Goal: Task Accomplishment & Management: Manage account settings

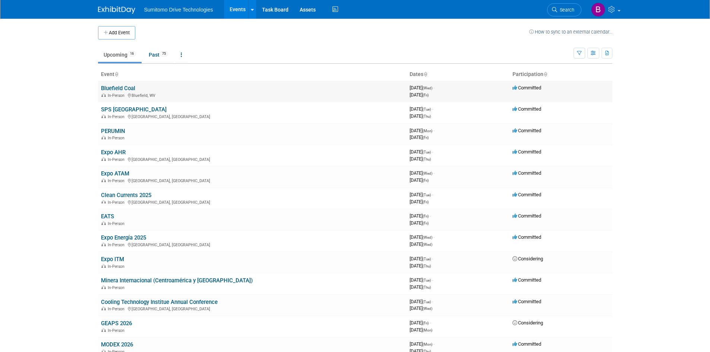
click at [116, 85] on link "Bluefield Coal" at bounding box center [118, 88] width 34 height 7
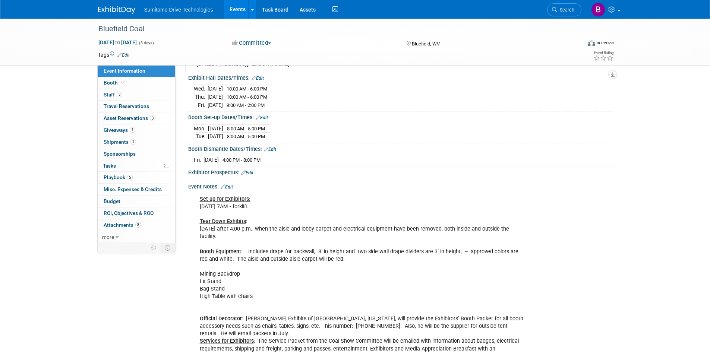
scroll to position [70, 0]
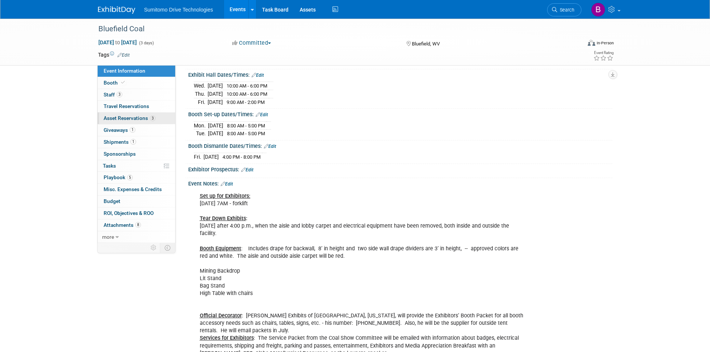
click at [136, 119] on span "Asset Reservations 3" at bounding box center [130, 118] width 52 height 6
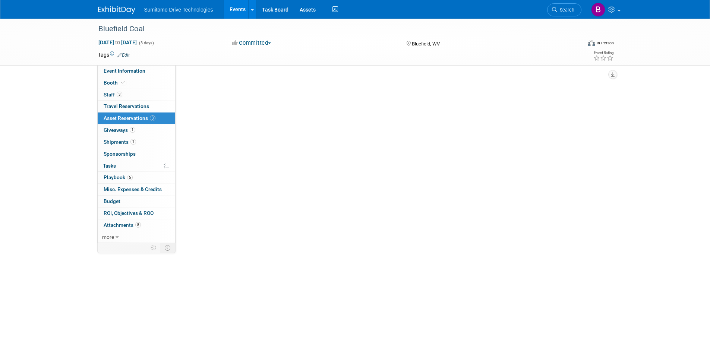
scroll to position [0, 0]
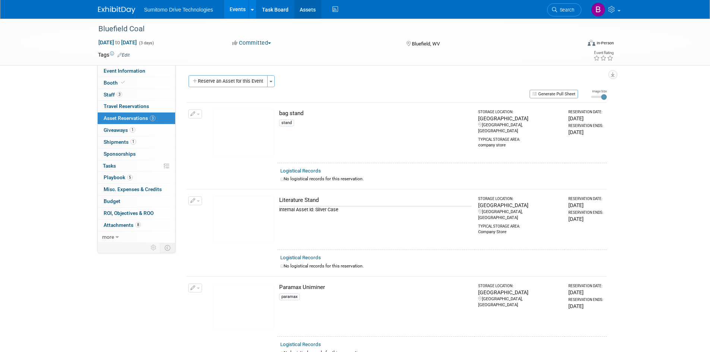
click at [307, 7] on link "Assets" at bounding box center [307, 9] width 27 height 19
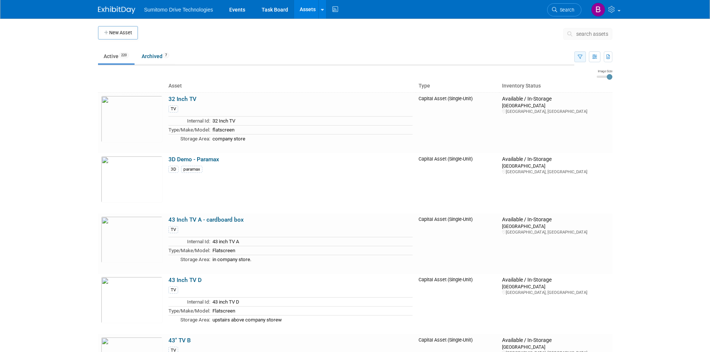
click at [578, 57] on icon "button" at bounding box center [580, 57] width 5 height 5
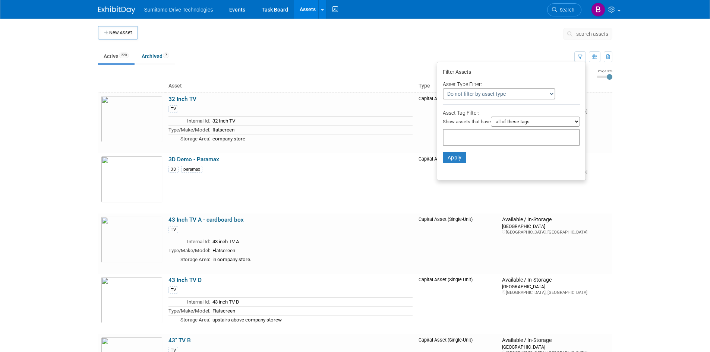
click at [496, 139] on input "text" at bounding box center [476, 136] width 60 height 7
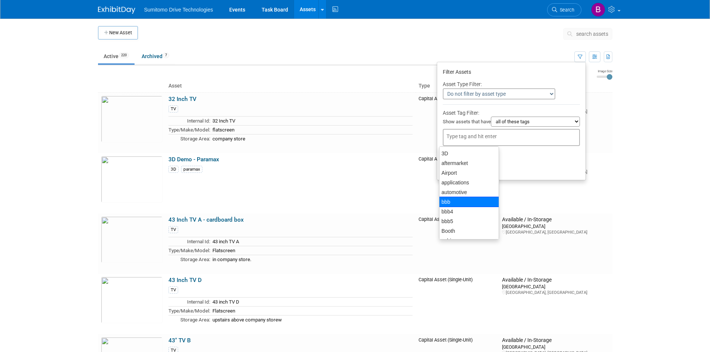
click at [445, 199] on div "bbb" at bounding box center [469, 202] width 60 height 10
type input "bbb"
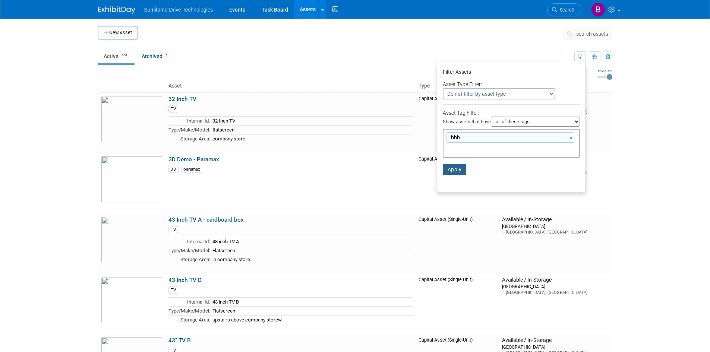
click at [455, 170] on button "Apply" at bounding box center [455, 169] width 24 height 11
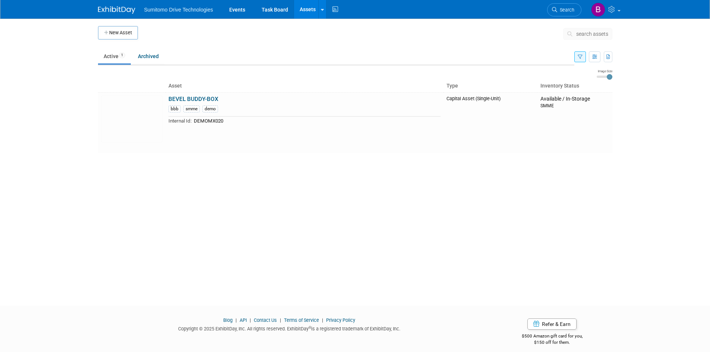
click at [582, 57] on button "button" at bounding box center [580, 56] width 12 height 11
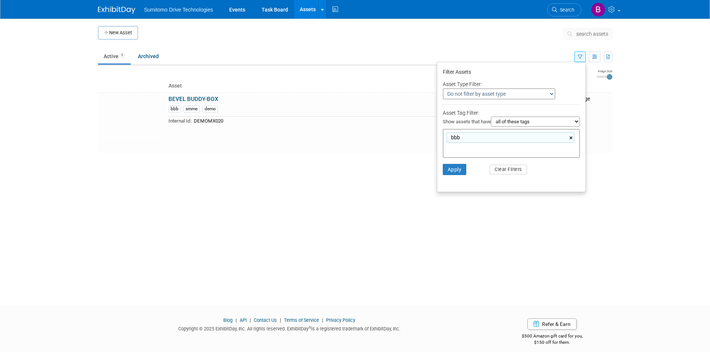
click at [569, 140] on link "×" at bounding box center [571, 138] width 5 height 9
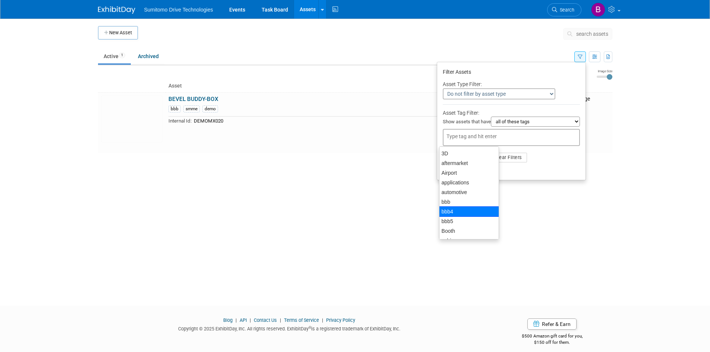
click at [448, 209] on div "bbb4" at bounding box center [469, 211] width 60 height 10
type input "bbb4"
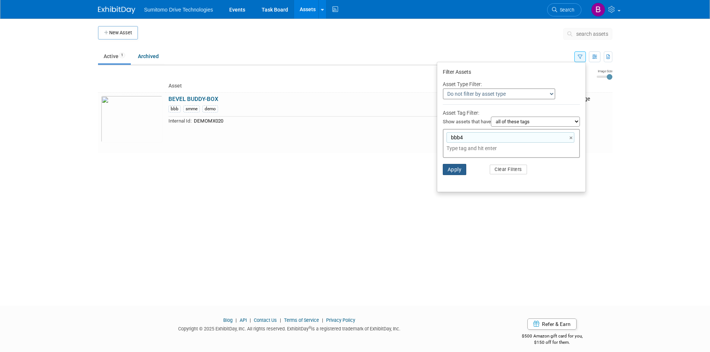
click at [447, 174] on button "Apply" at bounding box center [455, 169] width 24 height 11
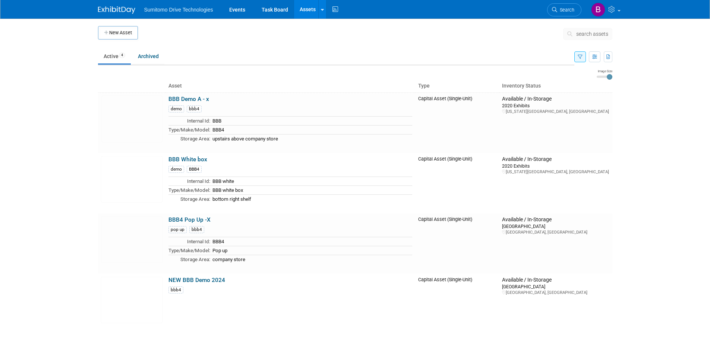
click at [576, 32] on button "search assets" at bounding box center [587, 34] width 49 height 12
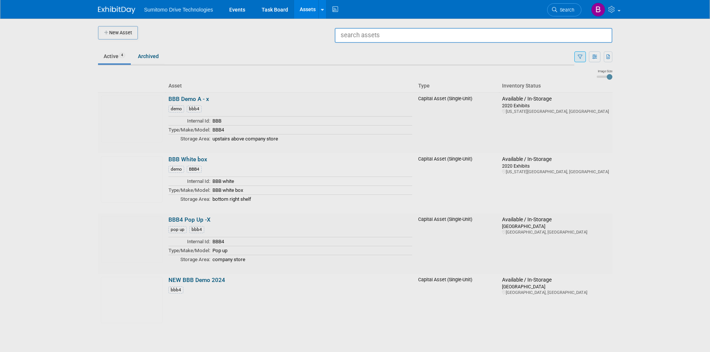
click at [355, 66] on div at bounding box center [355, 176] width 0 height 352
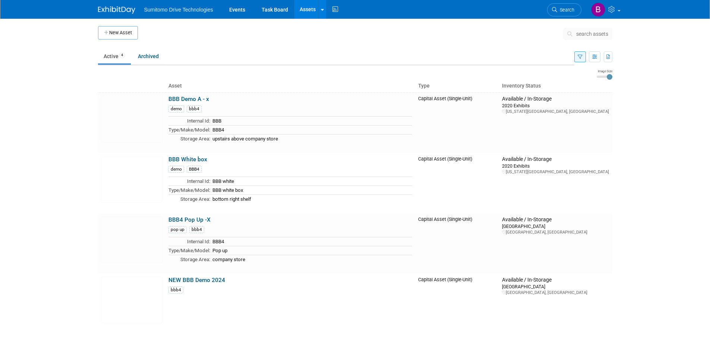
click at [576, 55] on button "button" at bounding box center [580, 56] width 12 height 11
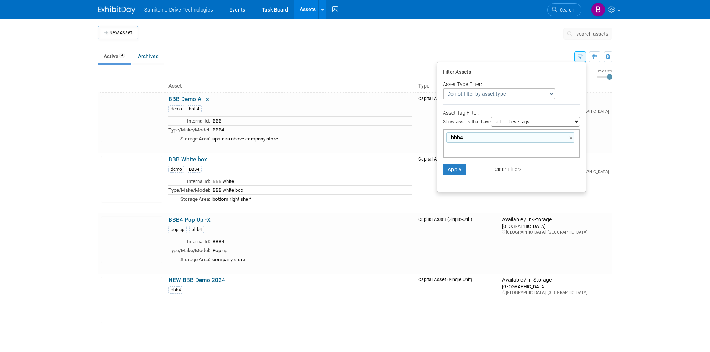
click at [568, 138] on div "bbb4 ×" at bounding box center [510, 137] width 128 height 10
type input "bbb4"
click at [569, 138] on link "×" at bounding box center [571, 138] width 5 height 9
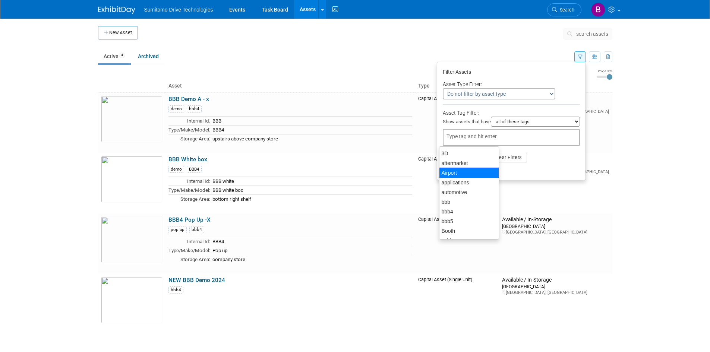
click at [477, 176] on div "Airport" at bounding box center [469, 173] width 60 height 10
type input "Airport"
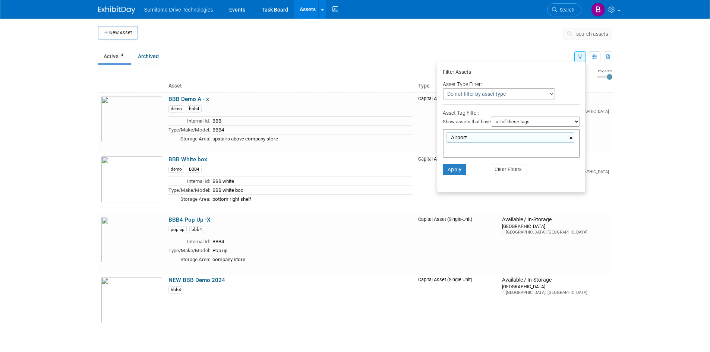
click at [570, 136] on link "×" at bounding box center [571, 138] width 5 height 9
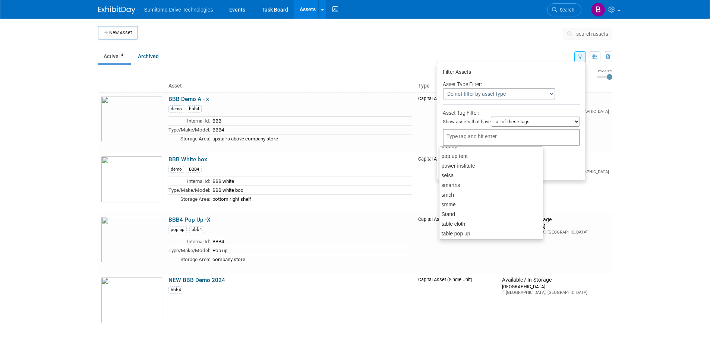
scroll to position [425, 0]
click at [462, 197] on div "table cloth" at bounding box center [491, 194] width 104 height 10
type input "table cloth"
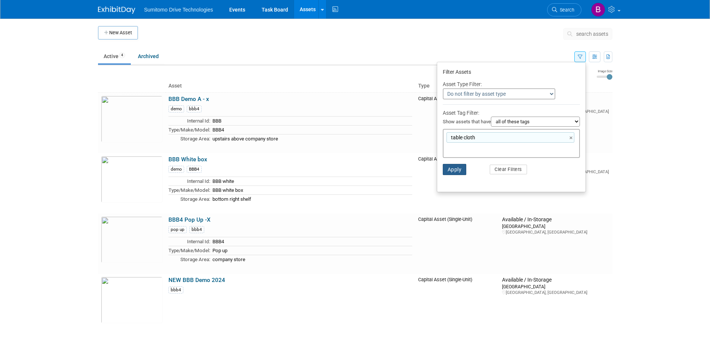
click at [448, 169] on button "Apply" at bounding box center [455, 169] width 24 height 11
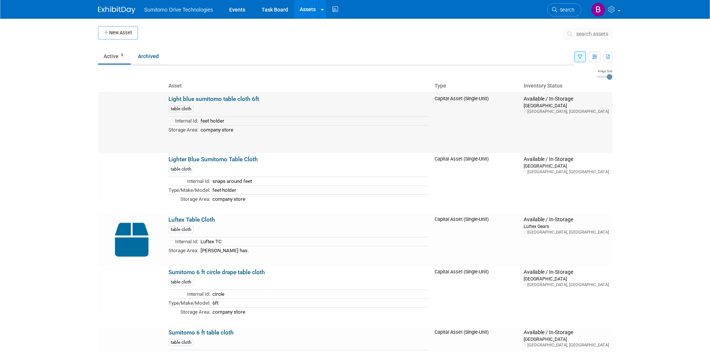
click at [213, 97] on link "Light blue sumitomo table cloth 6ft" at bounding box center [213, 99] width 91 height 7
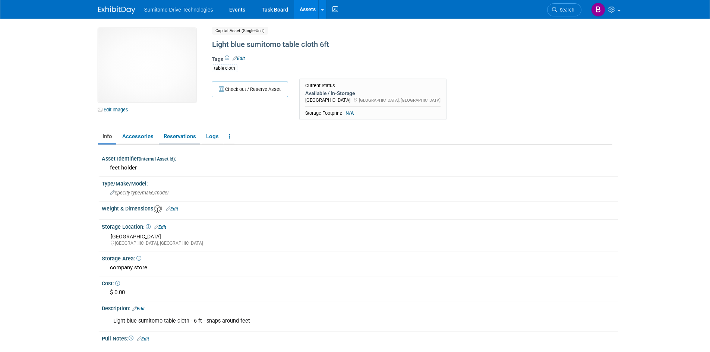
click at [185, 139] on link "Reservations" at bounding box center [179, 136] width 41 height 13
